Goal: Go to known website: Access a specific website the user already knows

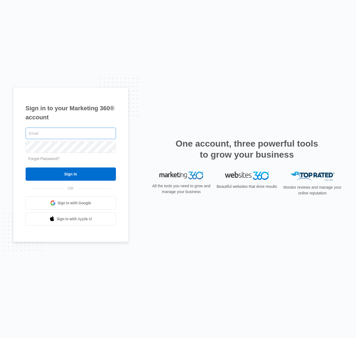
type input "[EMAIL_ADDRESS][PERSON_NAME][DOMAIN_NAME]"
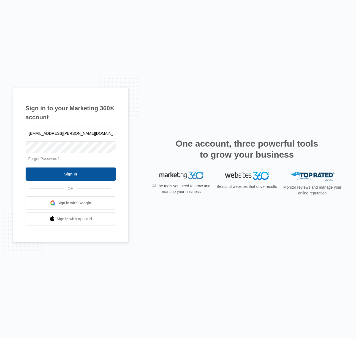
click at [73, 174] on input "Sign In" at bounding box center [71, 174] width 90 height 13
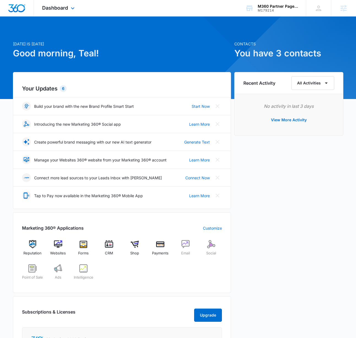
click at [69, 5] on div "Dashboard Apps Reputation Websites Forms CRM Email Social Shop Payments POS Ads…" at bounding box center [59, 8] width 50 height 16
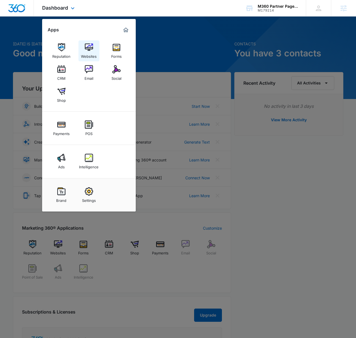
click at [87, 48] on img at bounding box center [89, 47] width 8 height 8
